Goal: Task Accomplishment & Management: Complete application form

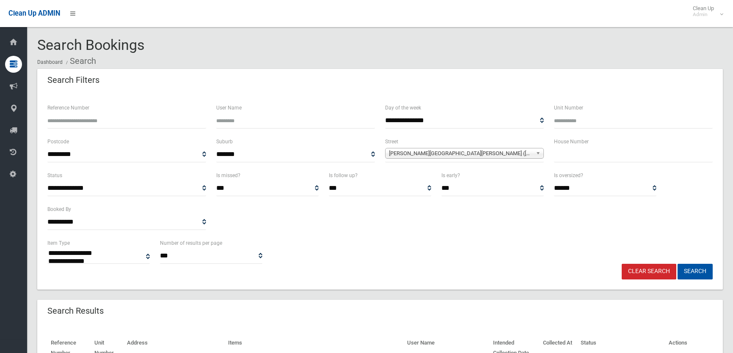
select select
click at [652, 265] on link "Clear Search" at bounding box center [649, 272] width 55 height 16
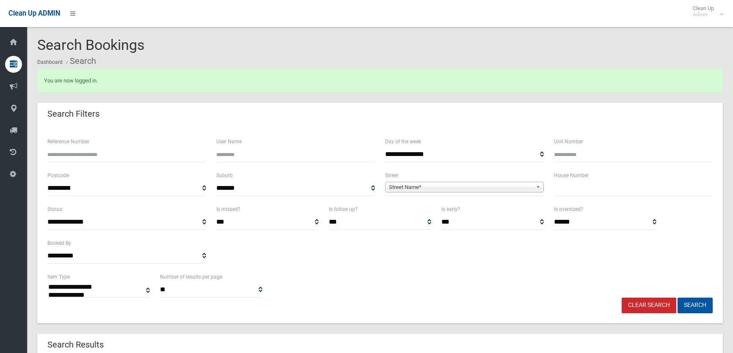
select select
click at [606, 197] on div "House Number" at bounding box center [633, 188] width 169 height 34
click at [605, 194] on input "text" at bounding box center [633, 189] width 159 height 16
type input "**"
click at [535, 182] on span "**********" at bounding box center [464, 189] width 159 height 16
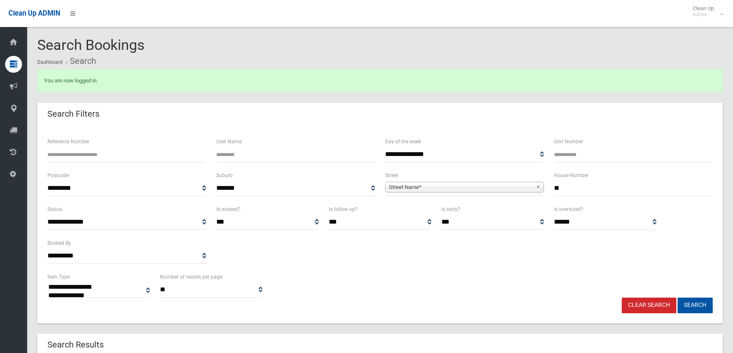
click at [535, 185] on link "Street Name*" at bounding box center [464, 187] width 159 height 11
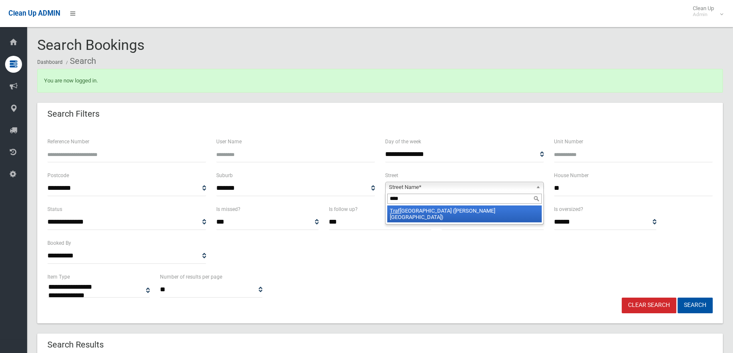
type input "****"
click at [509, 213] on li "Traf algar Street (BELMORE 2192)" at bounding box center [464, 214] width 154 height 17
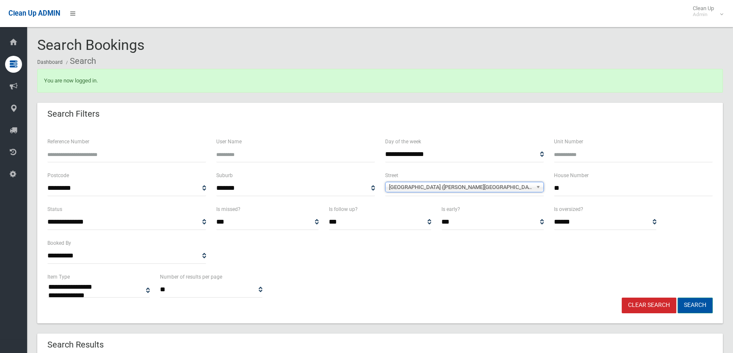
click at [703, 300] on button "Search" at bounding box center [695, 306] width 35 height 16
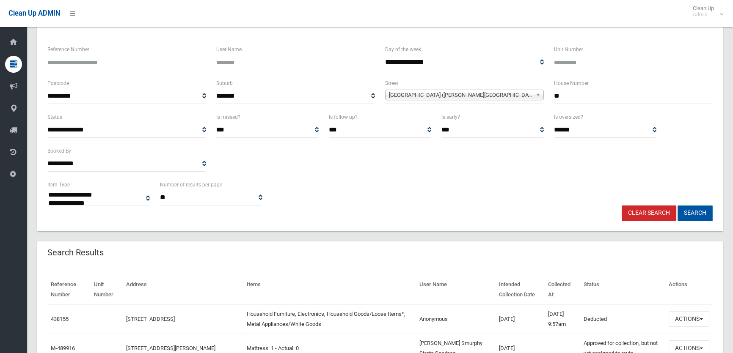
scroll to position [115, 0]
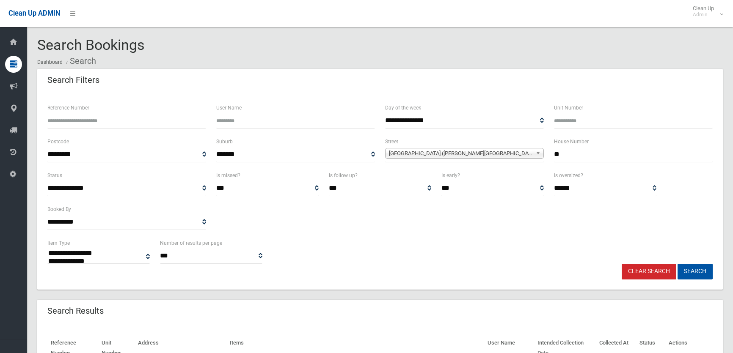
select select
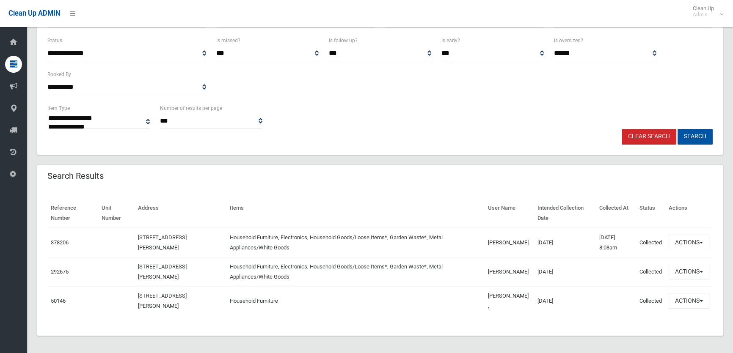
scroll to position [137, 0]
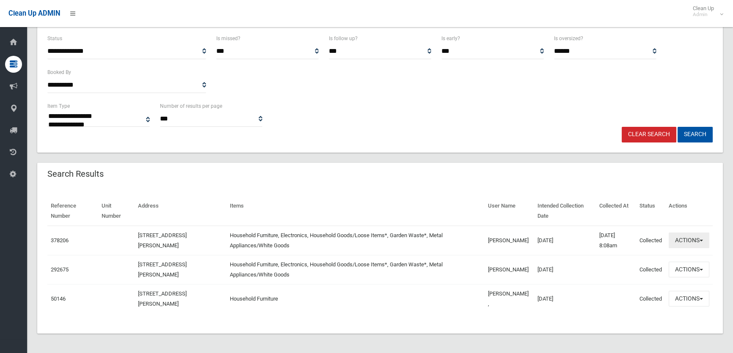
drag, startPoint x: 689, startPoint y: 245, endPoint x: 693, endPoint y: 234, distance: 11.5
click at [690, 245] on button "Actions" at bounding box center [689, 241] width 41 height 16
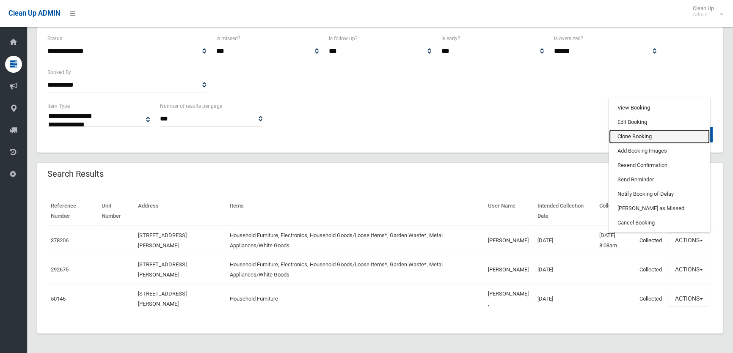
click at [656, 138] on link "Clone Booking" at bounding box center [659, 137] width 101 height 14
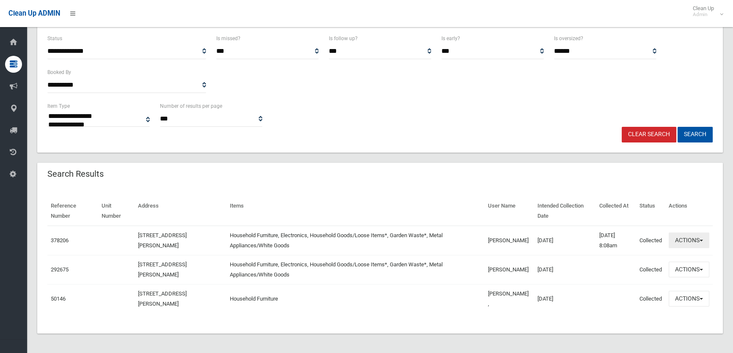
click at [697, 240] on button "Actions" at bounding box center [689, 241] width 41 height 16
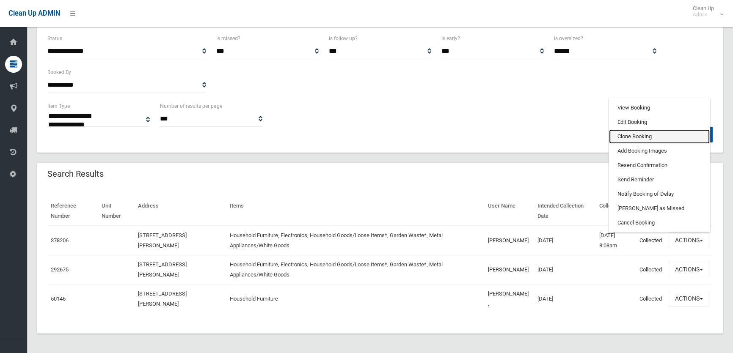
click at [669, 135] on link "Clone Booking" at bounding box center [659, 137] width 101 height 14
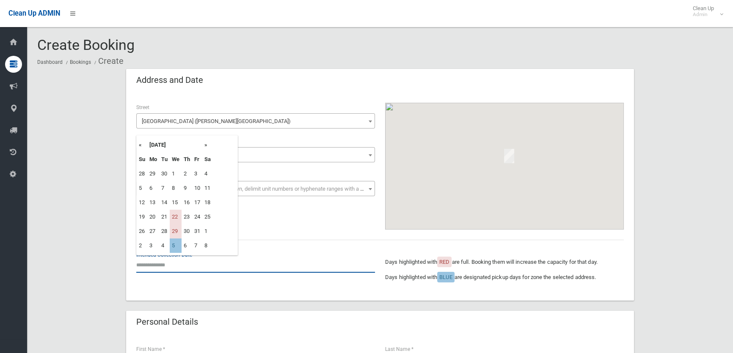
click at [165, 265] on input "text" at bounding box center [255, 265] width 239 height 16
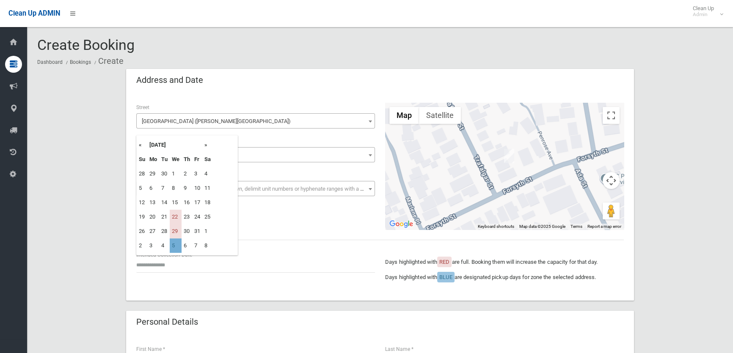
click at [179, 242] on td "5" at bounding box center [176, 246] width 12 height 14
type input "**********"
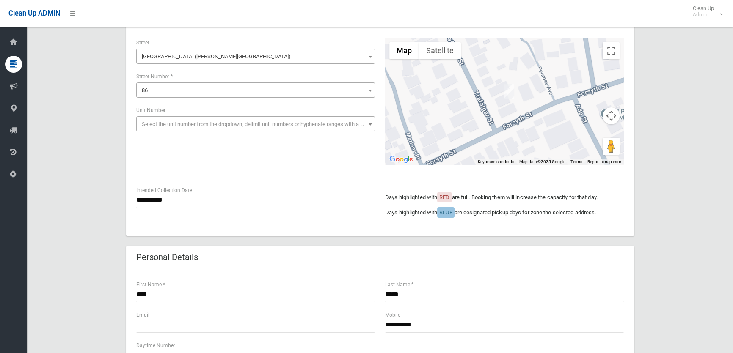
scroll to position [38, 0]
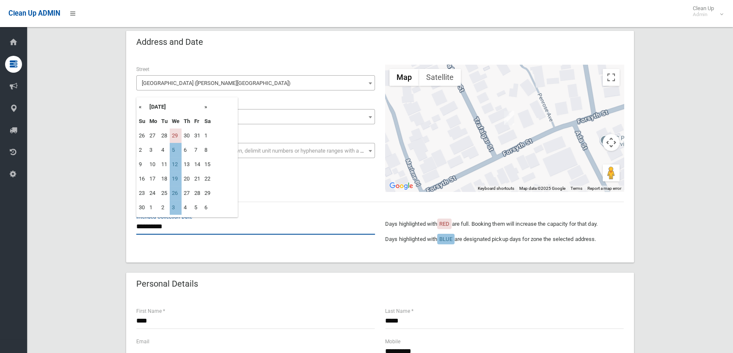
click at [176, 223] on input "**********" at bounding box center [255, 227] width 239 height 16
click at [208, 107] on th "»" at bounding box center [207, 107] width 11 height 14
click at [142, 108] on th "«" at bounding box center [142, 107] width 11 height 14
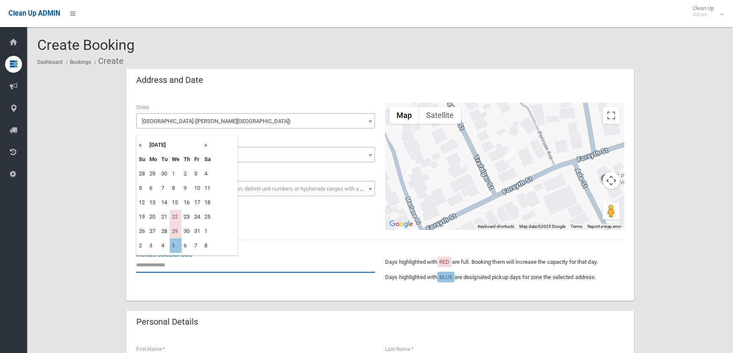
click at [161, 269] on input "text" at bounding box center [255, 265] width 239 height 16
click at [207, 146] on th "»" at bounding box center [207, 145] width 11 height 14
click at [170, 188] on td "5" at bounding box center [176, 188] width 12 height 14
type input "**********"
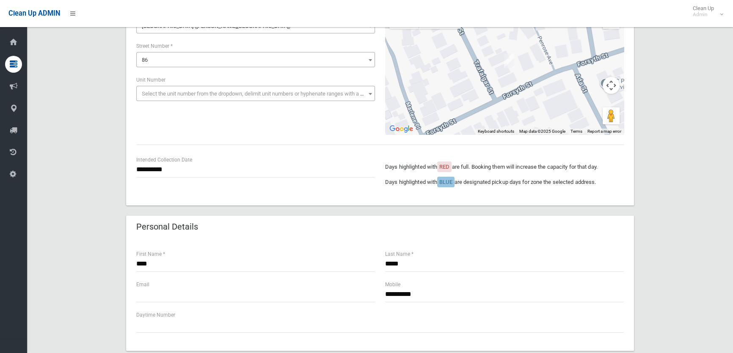
scroll to position [154, 0]
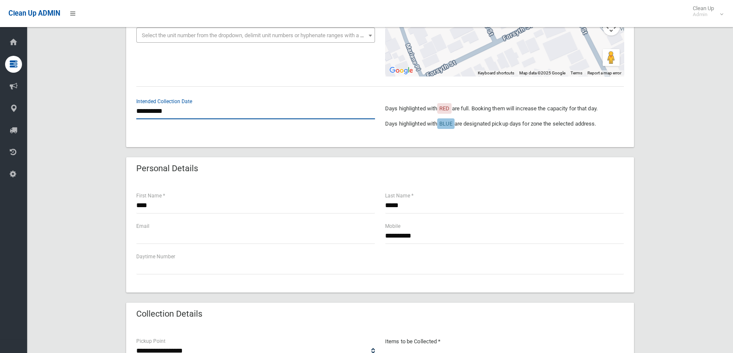
click at [197, 112] on input "**********" at bounding box center [255, 112] width 239 height 16
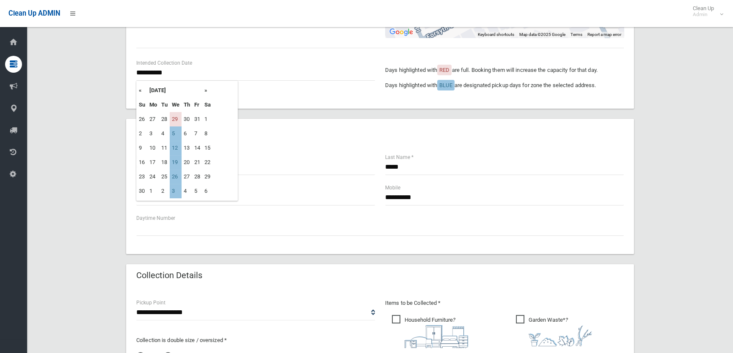
click at [265, 134] on div "Personal Details" at bounding box center [380, 131] width 508 height 24
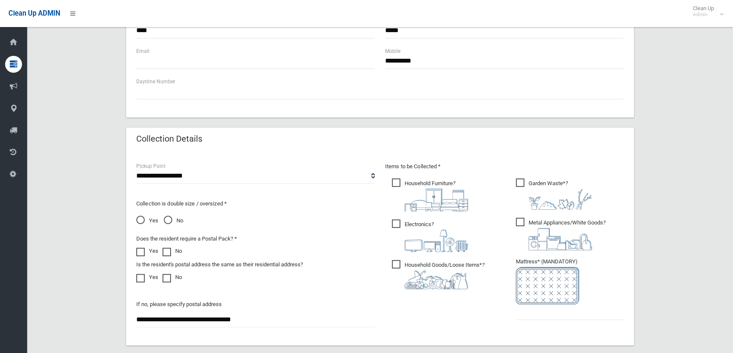
scroll to position [346, 0]
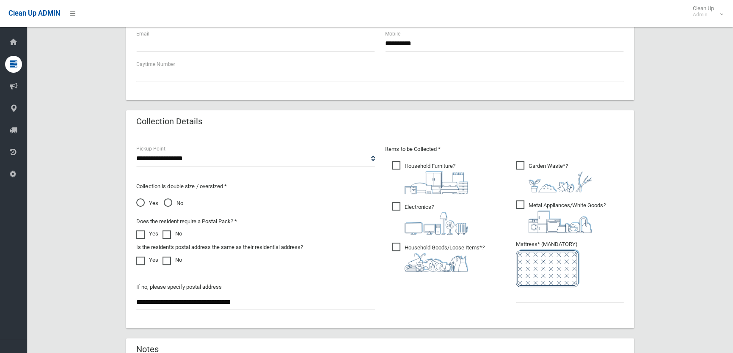
click at [560, 303] on ul "Garden Waste* ?" at bounding box center [566, 235] width 115 height 150
click at [564, 296] on input "text" at bounding box center [570, 295] width 108 height 16
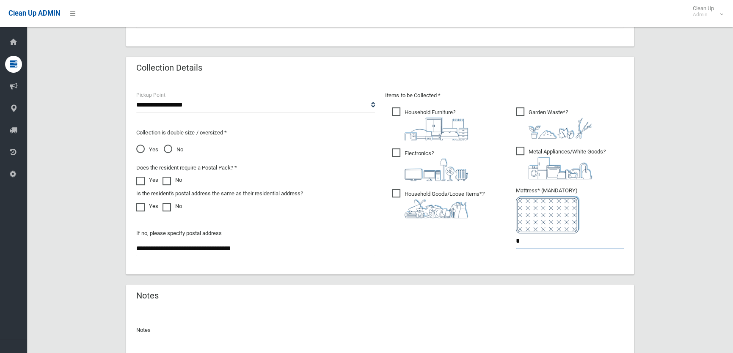
scroll to position [484, 0]
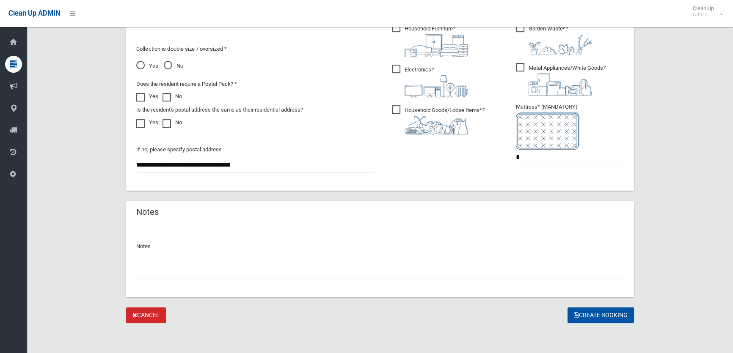
type input "*"
click at [272, 276] on input "text" at bounding box center [380, 272] width 488 height 16
click at [533, 160] on input "*" at bounding box center [570, 158] width 108 height 16
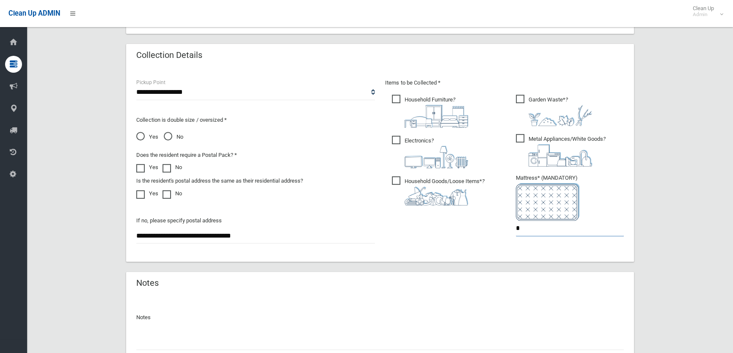
scroll to position [253, 0]
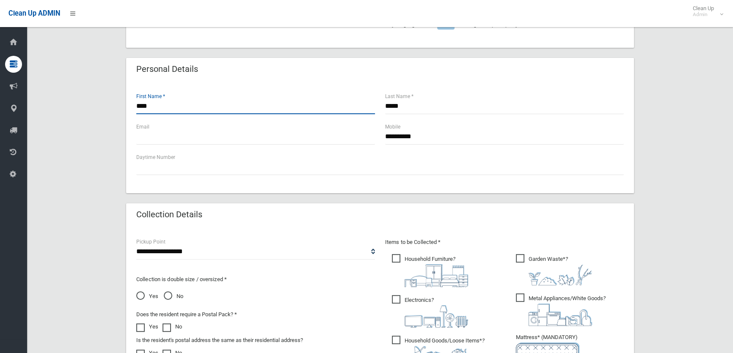
click at [211, 105] on input "****" at bounding box center [255, 107] width 239 height 16
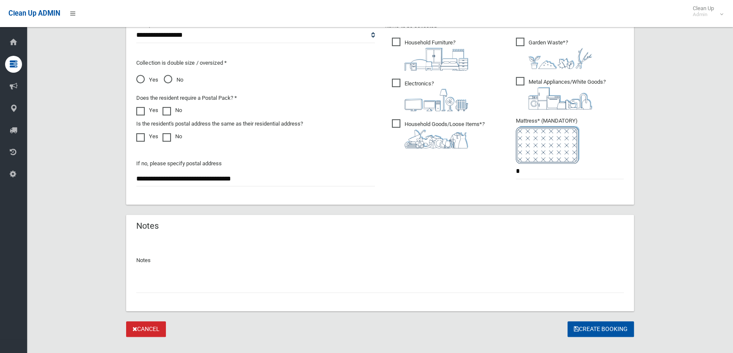
scroll to position [484, 0]
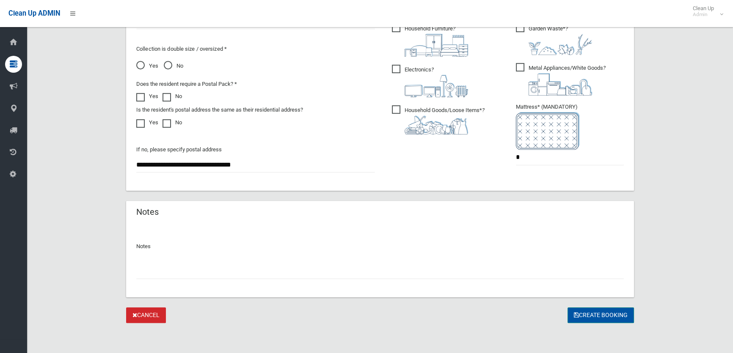
click at [582, 312] on button "Create Booking" at bounding box center [601, 316] width 66 height 16
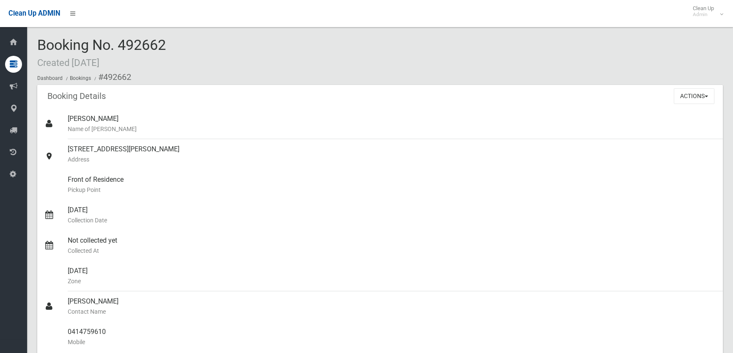
drag, startPoint x: 123, startPoint y: 39, endPoint x: 171, endPoint y: 43, distance: 48.8
click at [171, 43] on div "Booking No. 492662 Created [DATE] Dashboard Bookings #492662" at bounding box center [380, 61] width 686 height 48
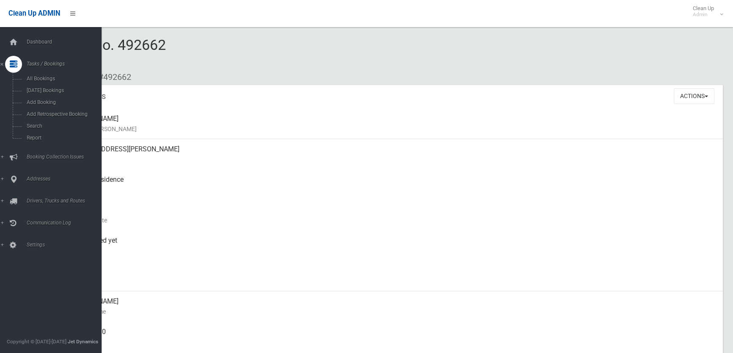
drag, startPoint x: 162, startPoint y: 159, endPoint x: -11, endPoint y: 137, distance: 173.7
click at [0, 137] on html "Clean Up ADMIN Clean Up Admin Logout Booking No. 492662 Created [DATE] Dashboar…" at bounding box center [366, 176] width 733 height 353
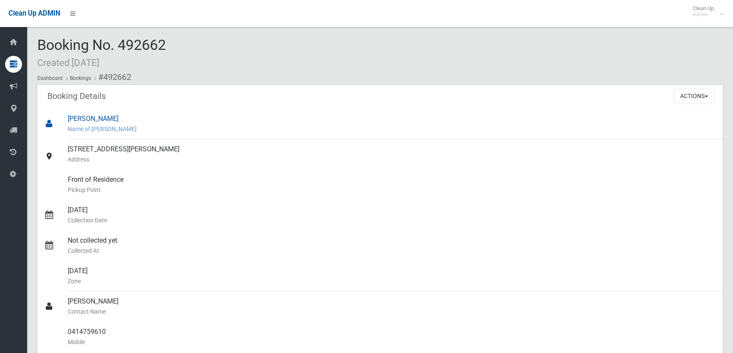
click at [320, 131] on small "Name of [PERSON_NAME]" at bounding box center [392, 129] width 648 height 10
click at [254, 50] on div "Booking No. 492662 Created [DATE] Dashboard Bookings #492662" at bounding box center [380, 61] width 686 height 48
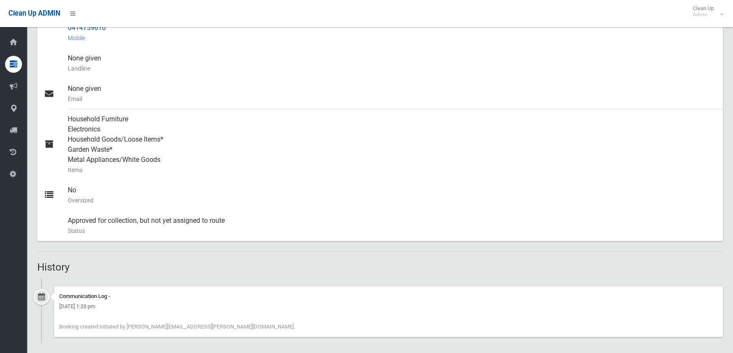
scroll to position [310, 0]
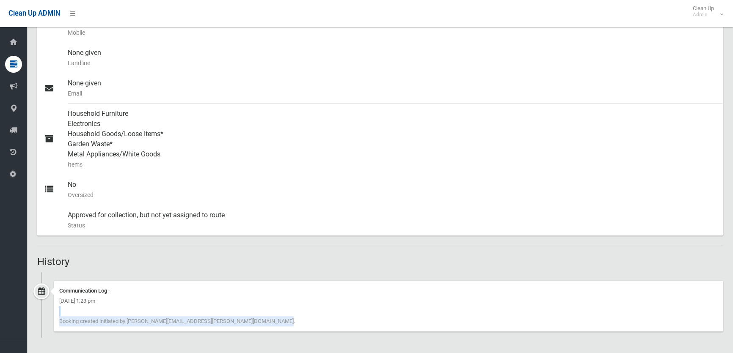
drag, startPoint x: 212, startPoint y: 320, endPoint x: 254, endPoint y: 328, distance: 42.6
click at [254, 328] on div "Communication Log - [DATE] 1:23 pm Booking created initiated by [PERSON_NAME][E…" at bounding box center [388, 306] width 669 height 51
click at [253, 328] on div "Communication Log - [DATE] 1:23 pm Booking created initiated by [PERSON_NAME][E…" at bounding box center [388, 306] width 669 height 51
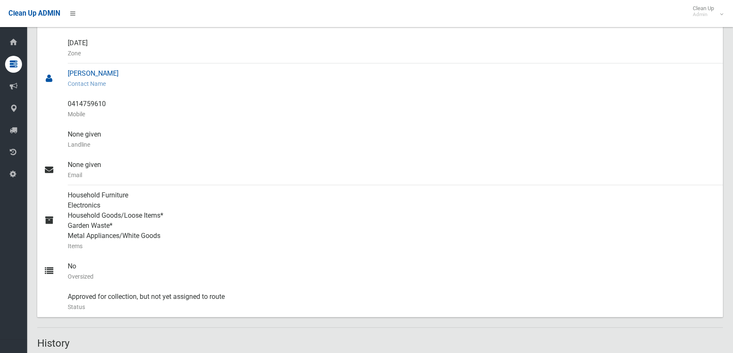
scroll to position [79, 0]
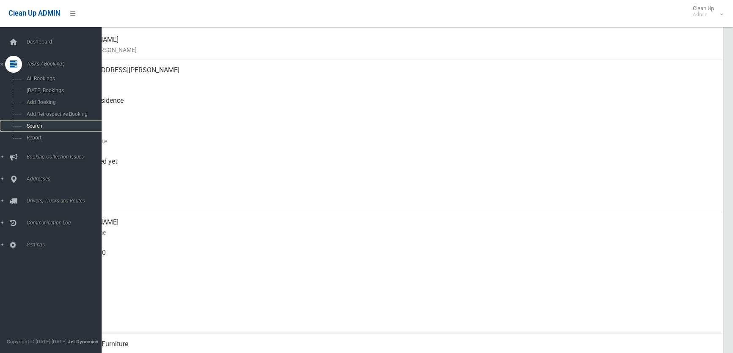
click at [47, 125] on span "Search" at bounding box center [62, 126] width 76 height 6
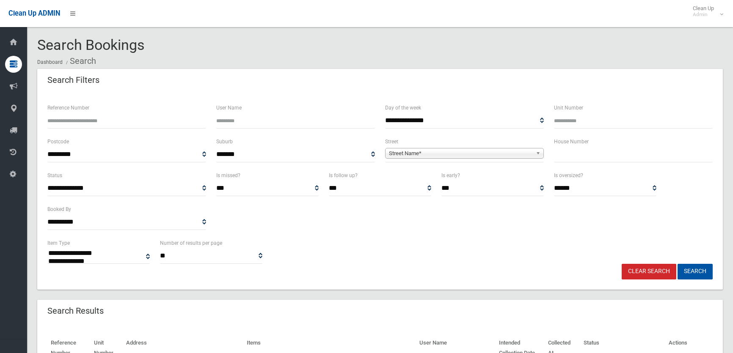
select select
click at [605, 165] on div "House Number" at bounding box center [633, 154] width 169 height 34
click at [604, 162] on input "text" at bounding box center [633, 155] width 159 height 16
type input "**"
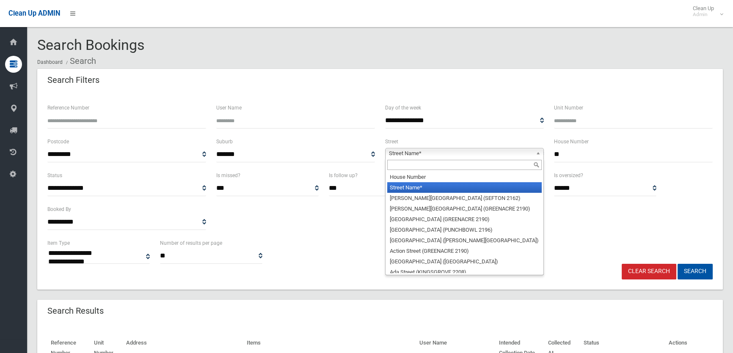
click at [501, 154] on span "Street Name*" at bounding box center [460, 154] width 143 height 10
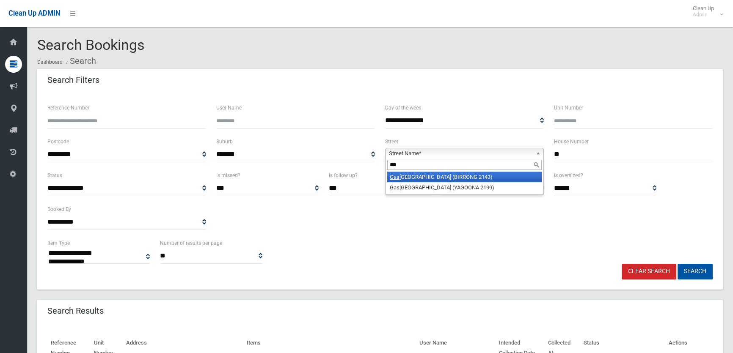
type input "***"
click at [460, 174] on li "Gas coigne Road (BIRRONG 2143)" at bounding box center [464, 177] width 154 height 11
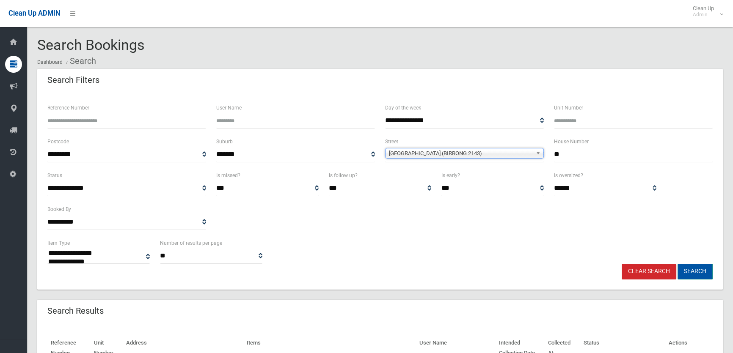
click at [703, 276] on button "Search" at bounding box center [695, 272] width 35 height 16
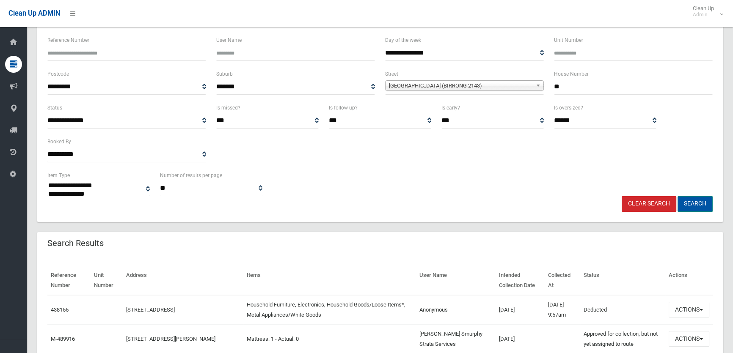
scroll to position [192, 0]
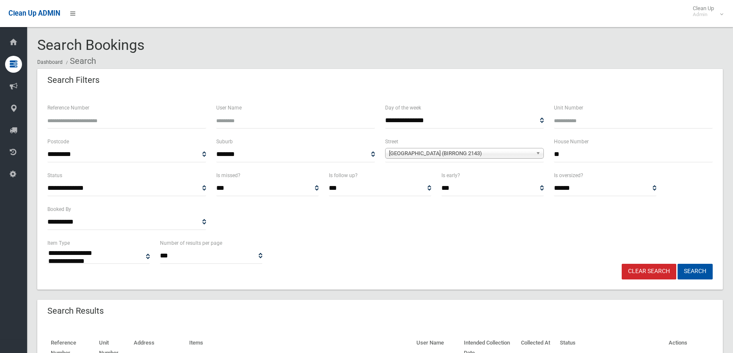
select select
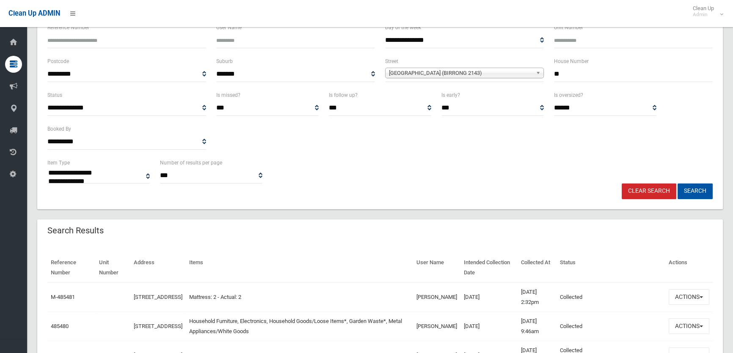
scroll to position [154, 0]
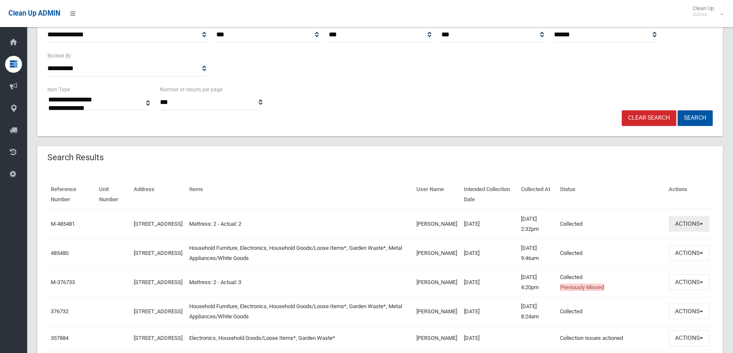
click at [692, 222] on button "Actions" at bounding box center [689, 224] width 41 height 16
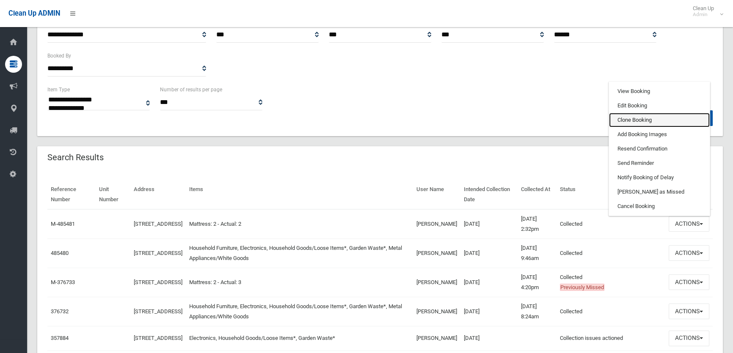
click at [640, 119] on link "Clone Booking" at bounding box center [659, 120] width 101 height 14
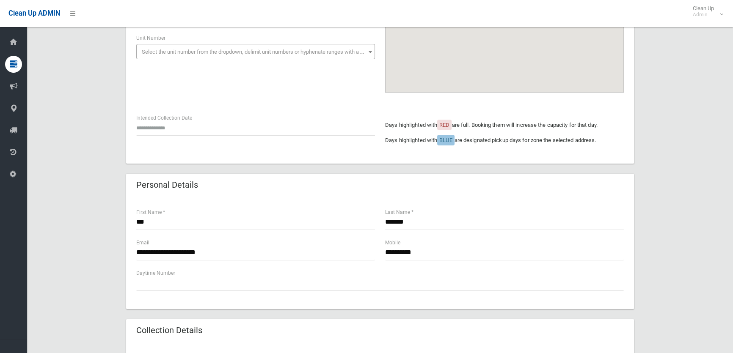
scroll to position [154, 0]
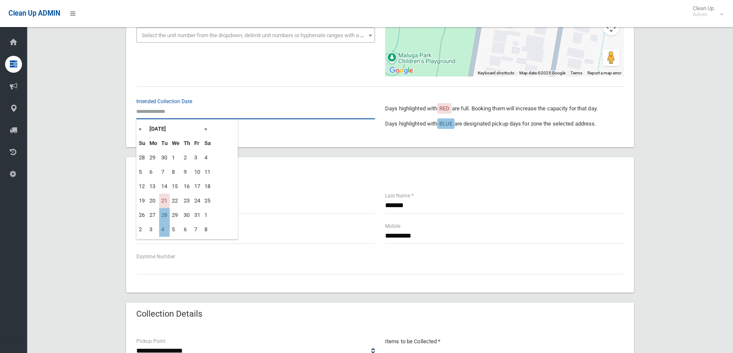
click at [161, 113] on input "text" at bounding box center [255, 112] width 239 height 16
click at [163, 214] on td "28" at bounding box center [164, 215] width 11 height 14
type input "**********"
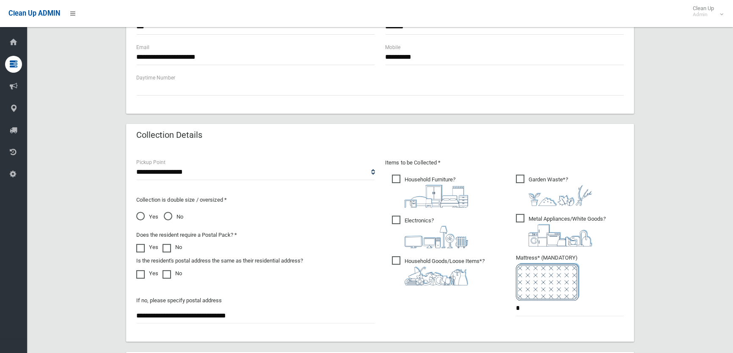
scroll to position [423, 0]
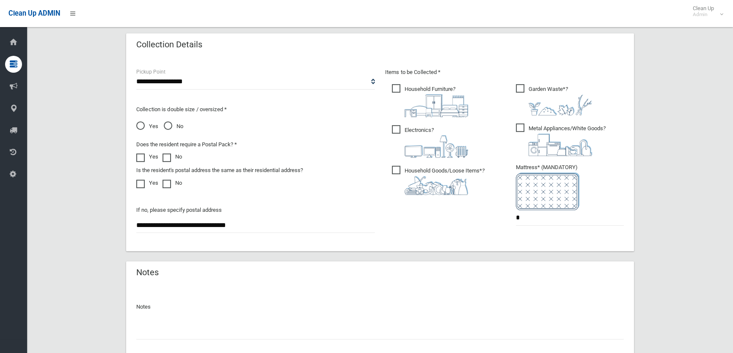
click at [438, 168] on span "Household Goods/Loose Items* ?" at bounding box center [438, 180] width 93 height 29
click at [416, 130] on span "Electronics ?" at bounding box center [430, 141] width 76 height 33
drag, startPoint x: 419, startPoint y: 87, endPoint x: 468, endPoint y: 102, distance: 51.3
click at [419, 87] on span "Household Furniture ?" at bounding box center [430, 100] width 76 height 33
click at [527, 132] on span "Metal Appliances/White Goods ?" at bounding box center [561, 140] width 90 height 33
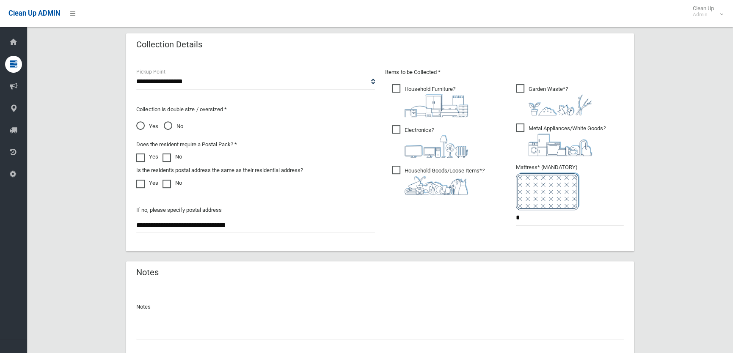
click at [441, 87] on span "Household Furniture ?" at bounding box center [430, 100] width 76 height 33
drag, startPoint x: 535, startPoint y: 214, endPoint x: 412, endPoint y: 208, distance: 123.7
click at [410, 207] on div "Items to be Collected * Household Furniture ? *" at bounding box center [504, 152] width 249 height 170
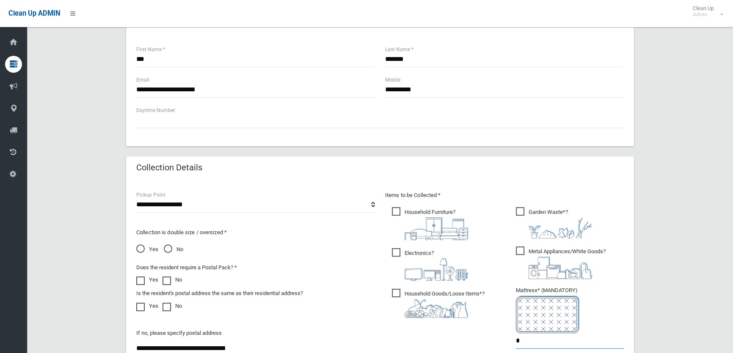
scroll to position [292, 0]
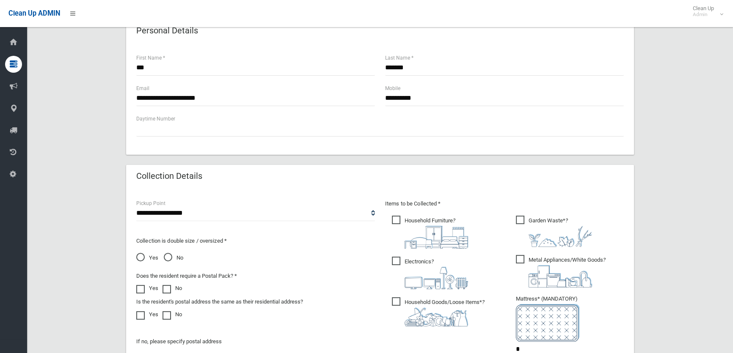
type input "*"
click at [531, 216] on span "Garden Waste* ?" at bounding box center [554, 231] width 76 height 31
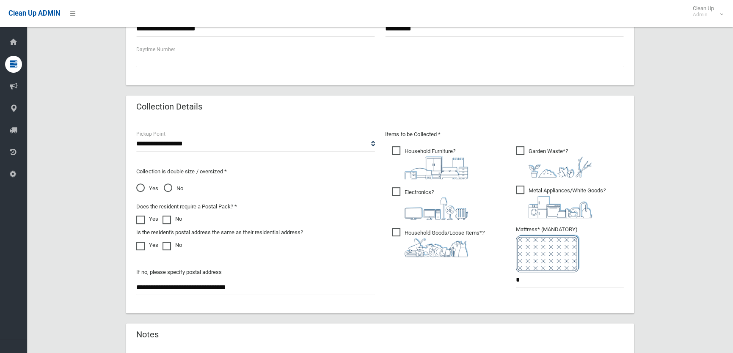
scroll to position [484, 0]
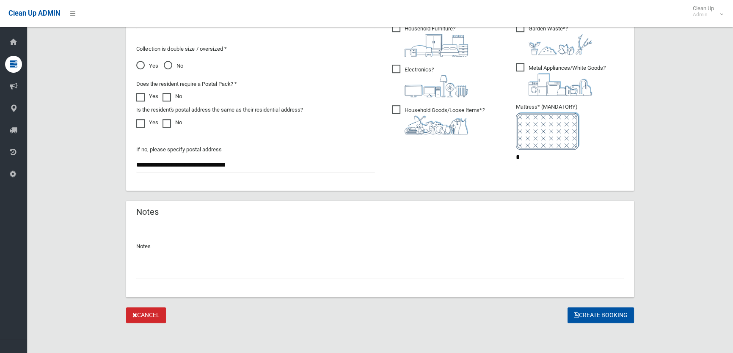
click at [245, 269] on input "text" at bounding box center [380, 272] width 488 height 16
click at [245, 261] on div at bounding box center [380, 268] width 488 height 22
click at [617, 317] on button "Create Booking" at bounding box center [601, 316] width 66 height 16
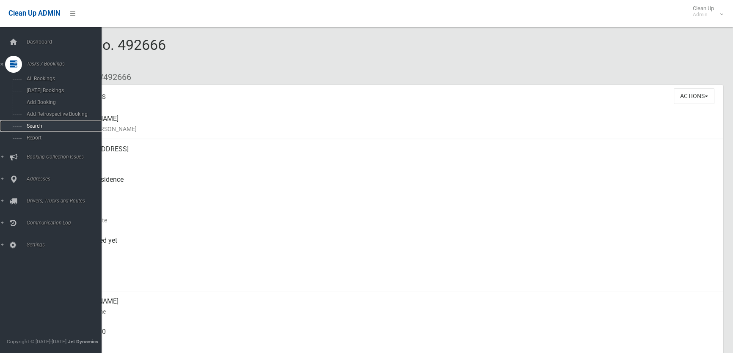
click at [33, 127] on span "Search" at bounding box center [62, 126] width 76 height 6
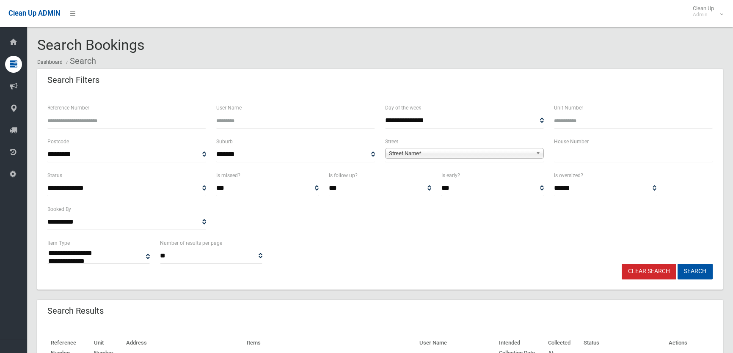
select select
